Goal: Task Accomplishment & Management: Manage account settings

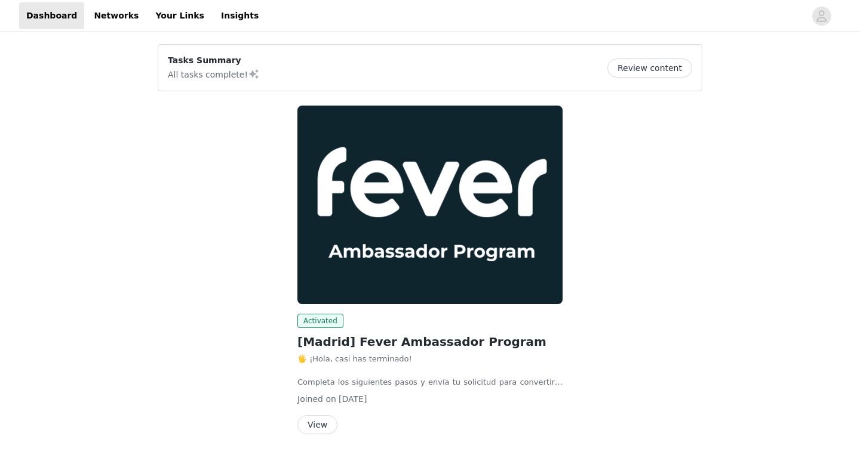
scroll to position [30, 0]
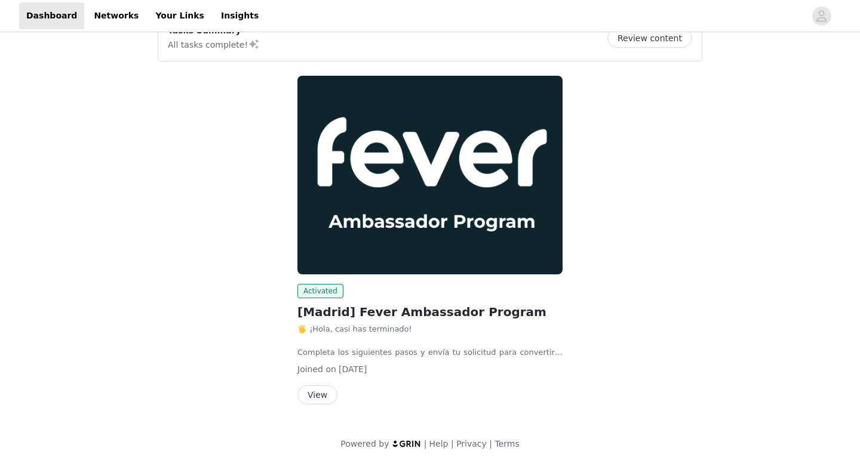
click at [324, 396] on button "View" at bounding box center [317, 395] width 40 height 19
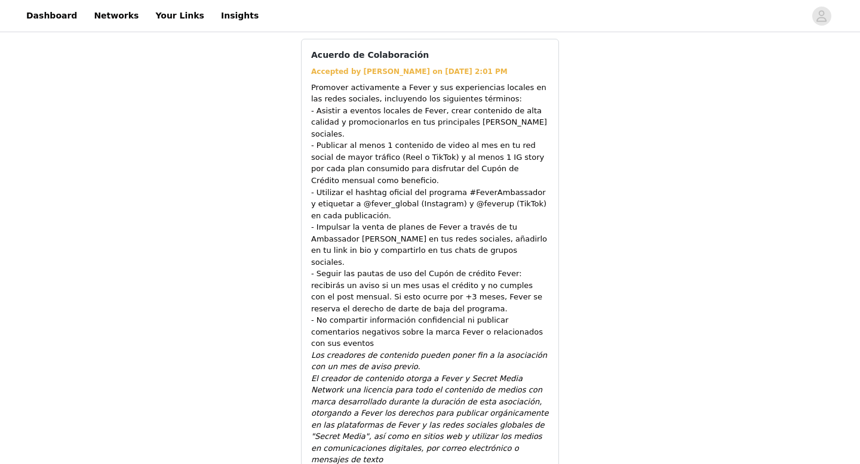
scroll to position [1016, 0]
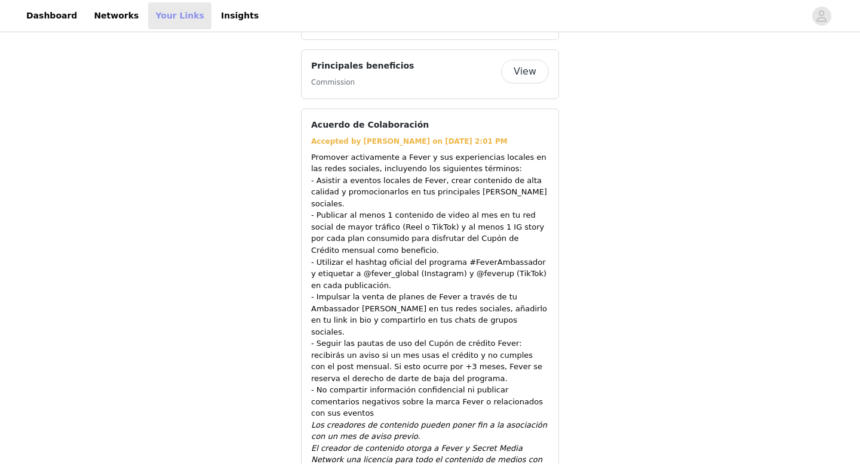
click at [177, 10] on link "Your Links" at bounding box center [179, 15] width 63 height 27
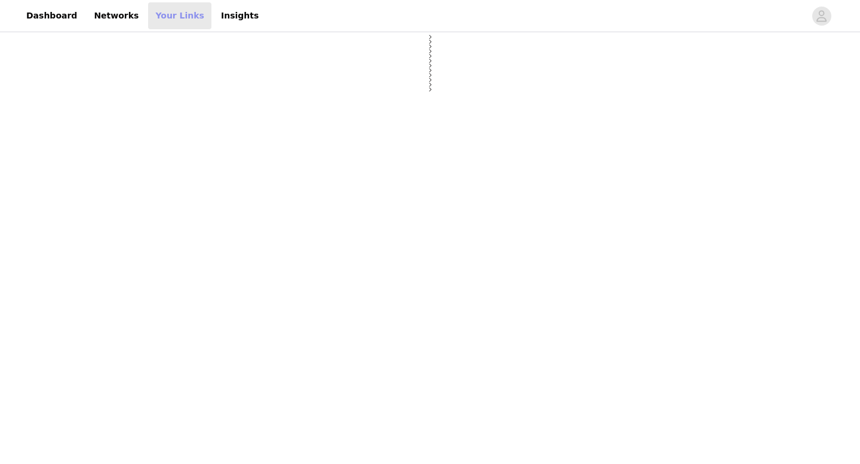
select select "12"
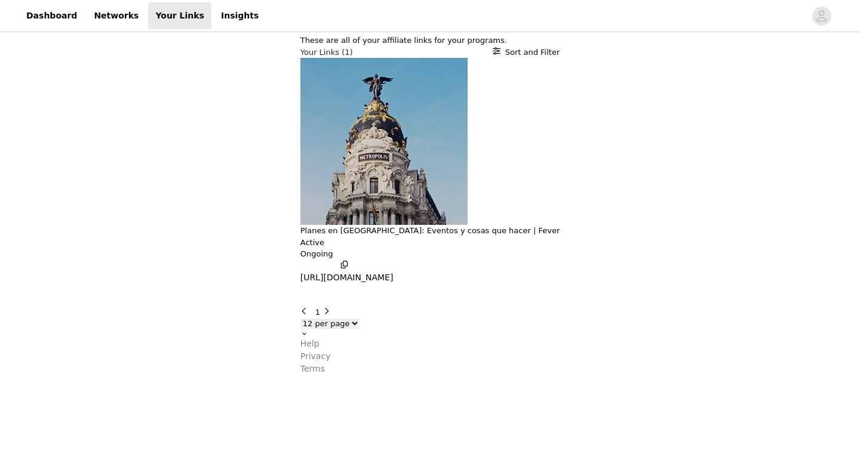
click at [300, 225] on p "Planes en [GEOGRAPHIC_DATA]: Eventos y cosas que hacer | Fever" at bounding box center [430, 231] width 260 height 12
